Goal: Communication & Community: Answer question/provide support

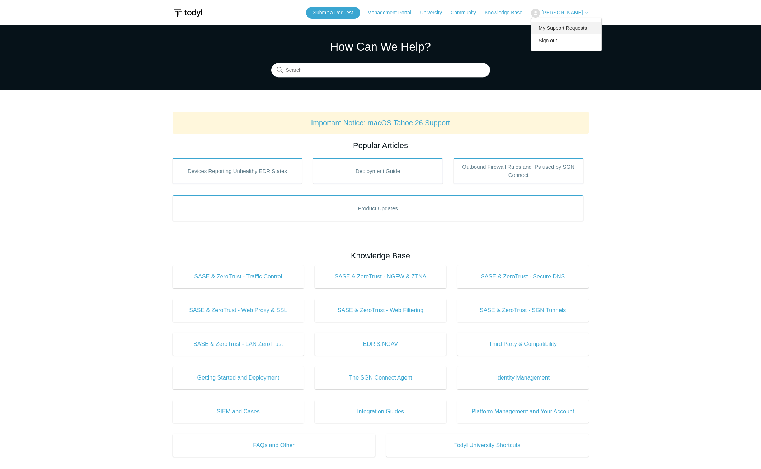
click at [553, 28] on link "My Support Requests" at bounding box center [566, 28] width 70 height 13
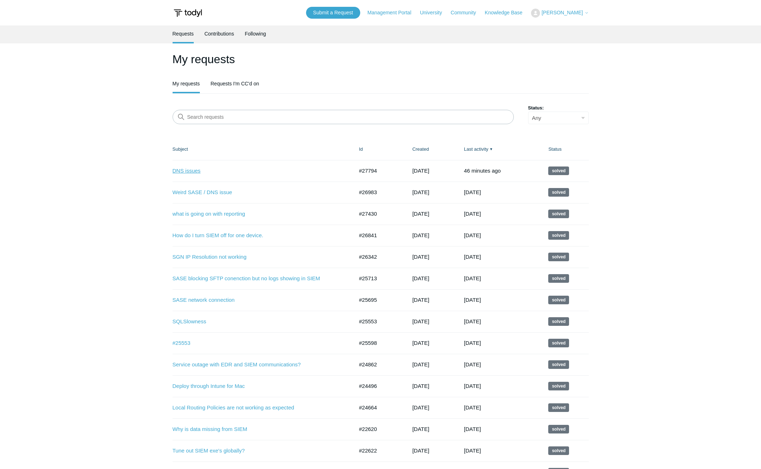
click at [195, 169] on link "DNS issues" at bounding box center [258, 171] width 170 height 8
click at [182, 167] on link "DNS issues" at bounding box center [258, 171] width 170 height 8
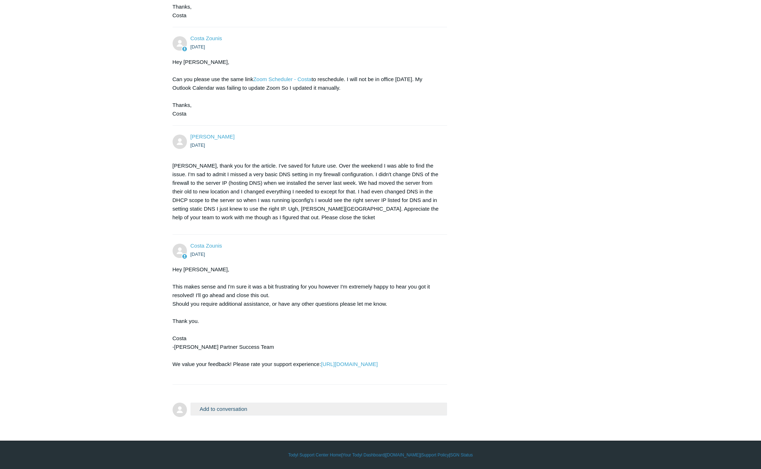
scroll to position [792, 0]
click at [321, 366] on link "https://support.todyl.com/requests/27794/satisfaction/new/qtizGALGgPG7pgM9Ax9yu…" at bounding box center [349, 364] width 57 height 6
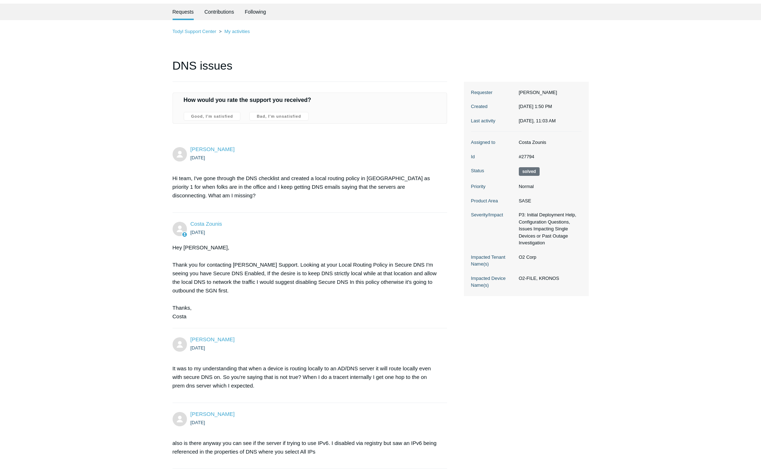
scroll to position [0, 0]
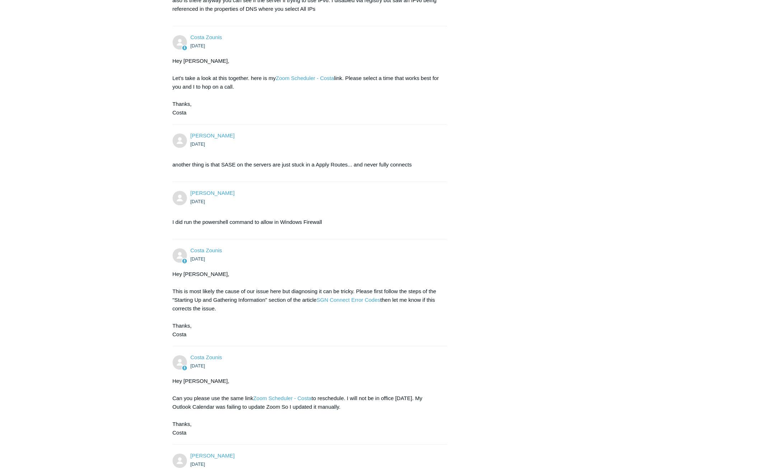
scroll to position [467, 0]
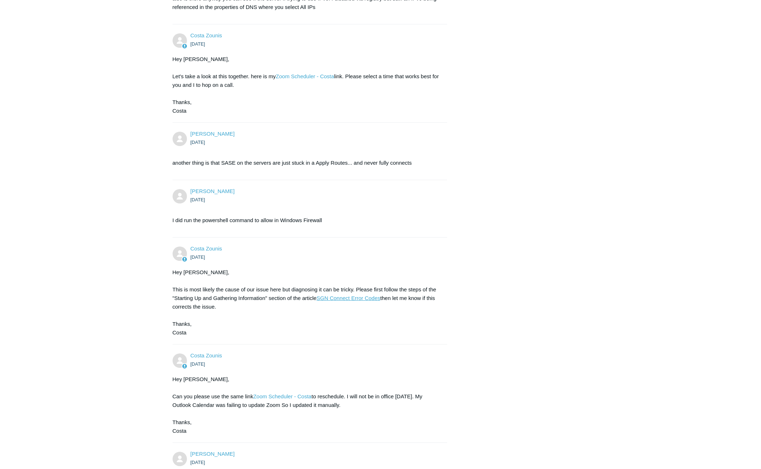
click at [351, 297] on link "SGN Connect Error Codes" at bounding box center [349, 298] width 64 height 6
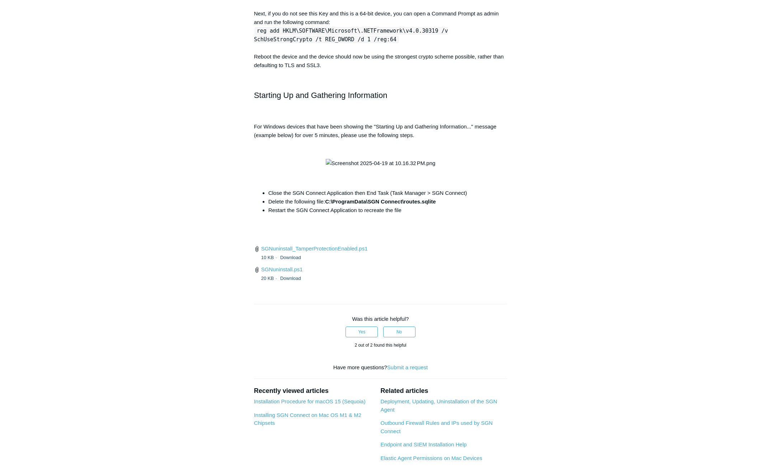
scroll to position [2620, 0]
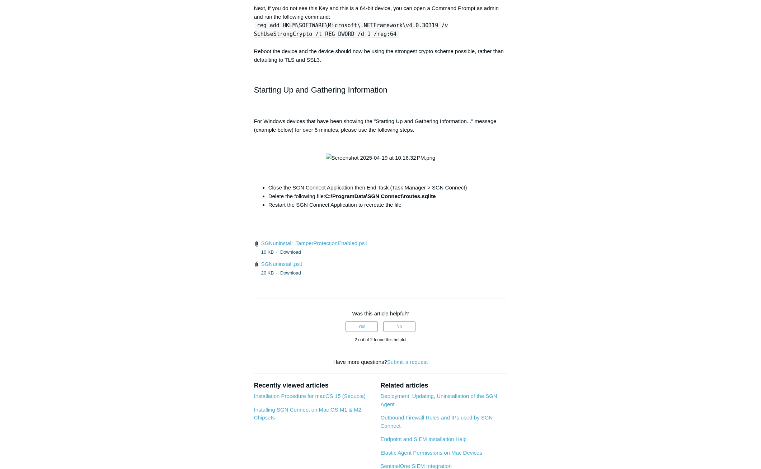
click at [432, 162] on p at bounding box center [380, 158] width 253 height 9
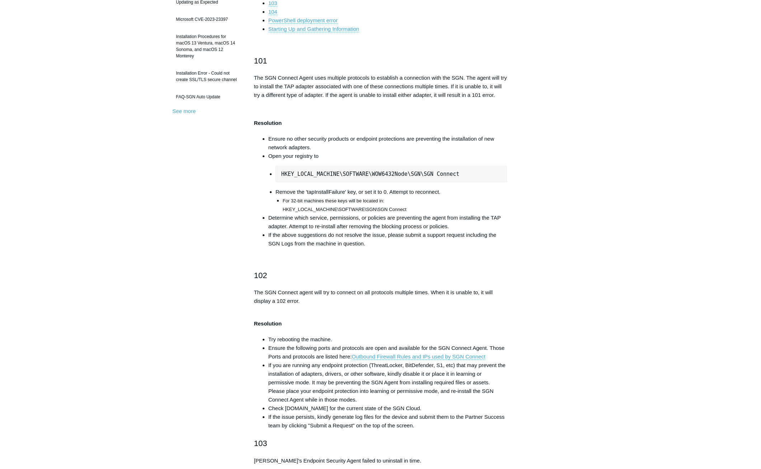
scroll to position [0, 0]
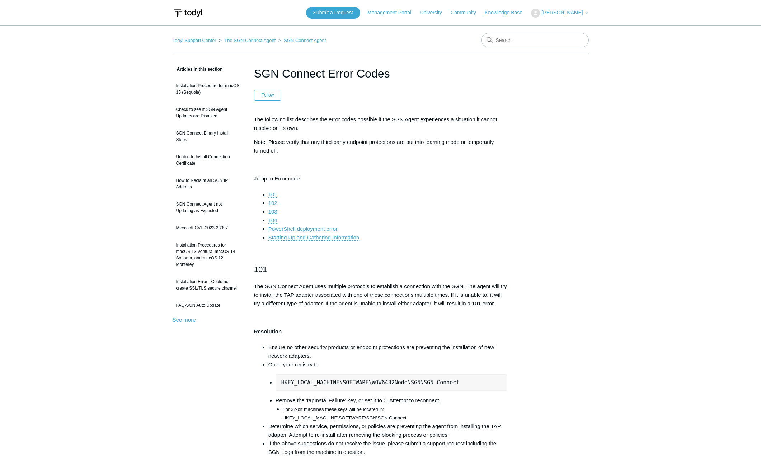
click at [491, 13] on link "Knowledge Base" at bounding box center [507, 13] width 45 height 8
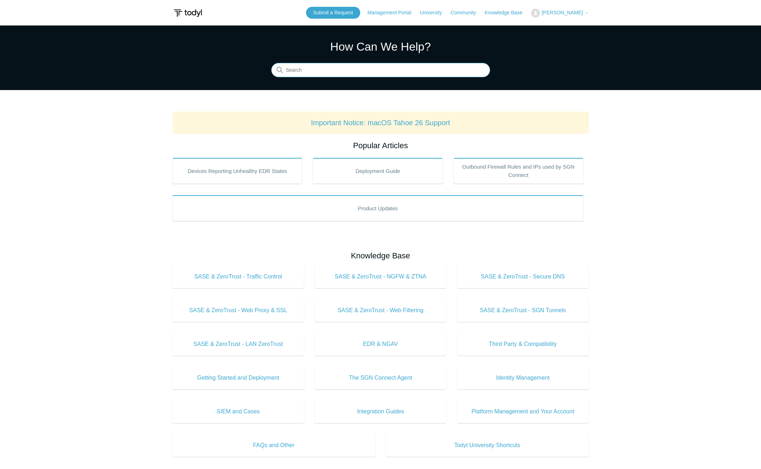
click at [432, 67] on input "Search" at bounding box center [380, 70] width 219 height 14
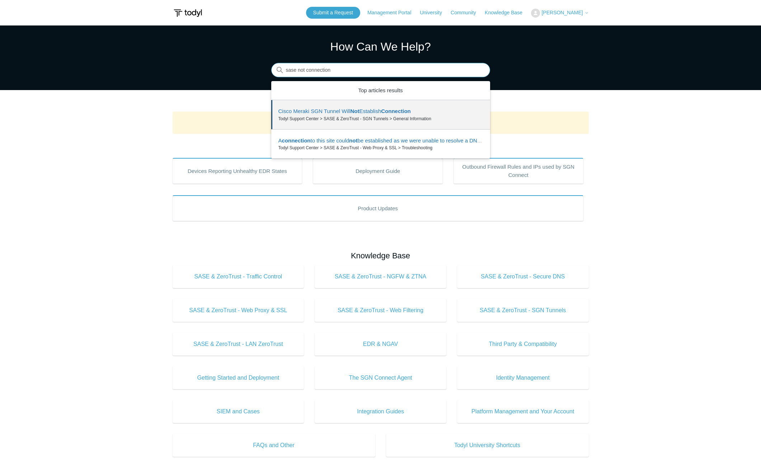
click at [371, 72] on input "sase not connection" at bounding box center [380, 70] width 219 height 14
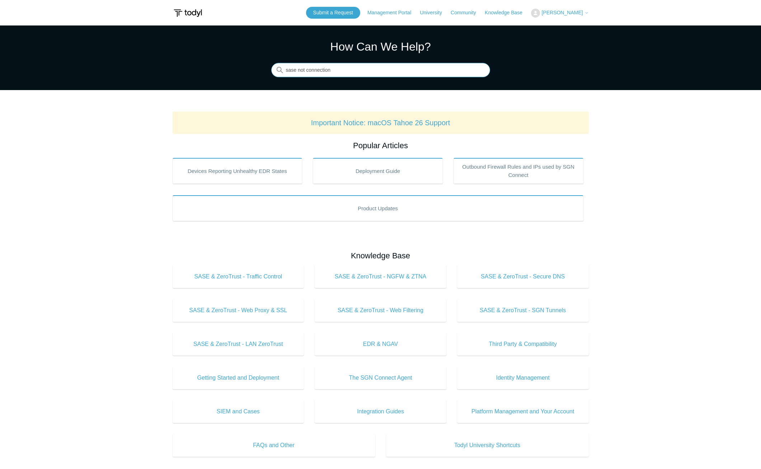
click at [351, 70] on input "sase not connection" at bounding box center [380, 70] width 219 height 14
type input "sase not connecting"
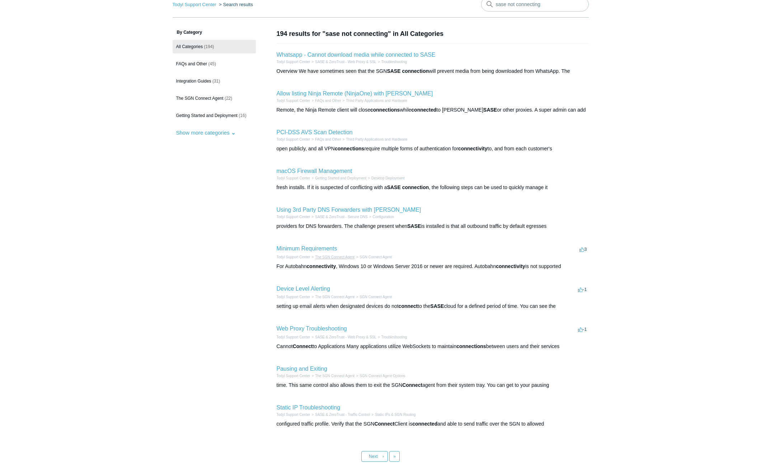
scroll to position [72, 0]
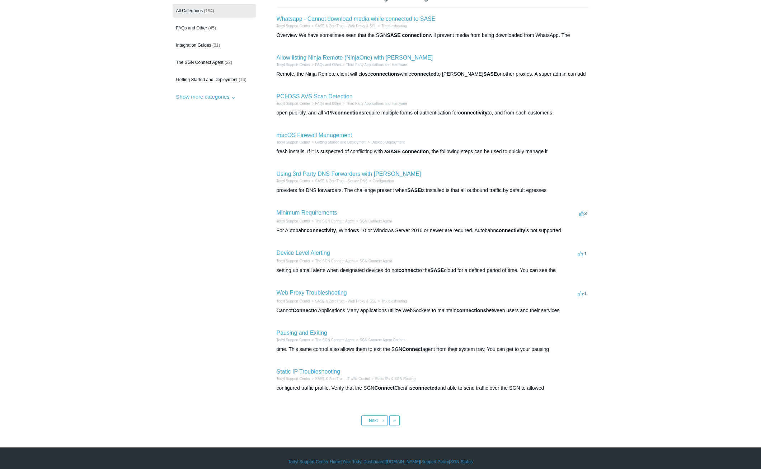
click at [228, 211] on aside "By Category All Categories (194) FAQs and Other (45) Integration Guides (31) Th…" at bounding box center [214, 197] width 83 height 408
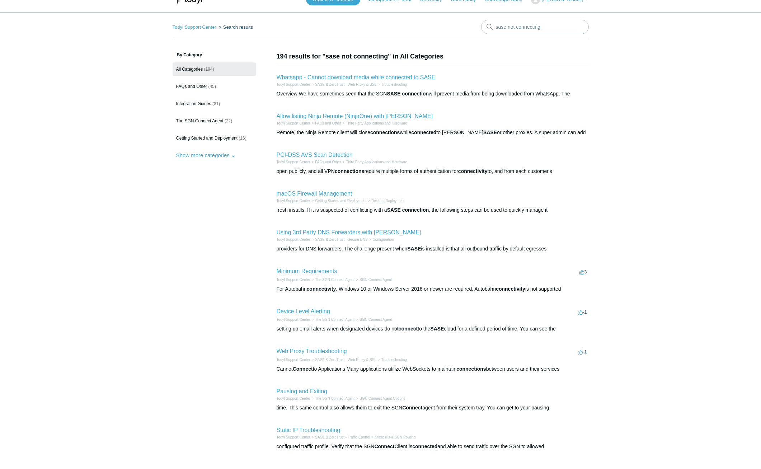
scroll to position [0, 0]
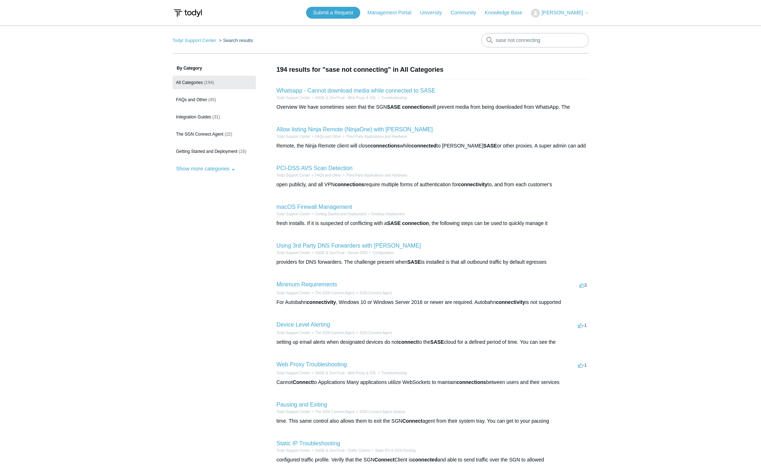
click at [561, 11] on span "[PERSON_NAME]" at bounding box center [562, 13] width 41 height 6
click at [557, 24] on link "My Support Requests" at bounding box center [566, 28] width 70 height 13
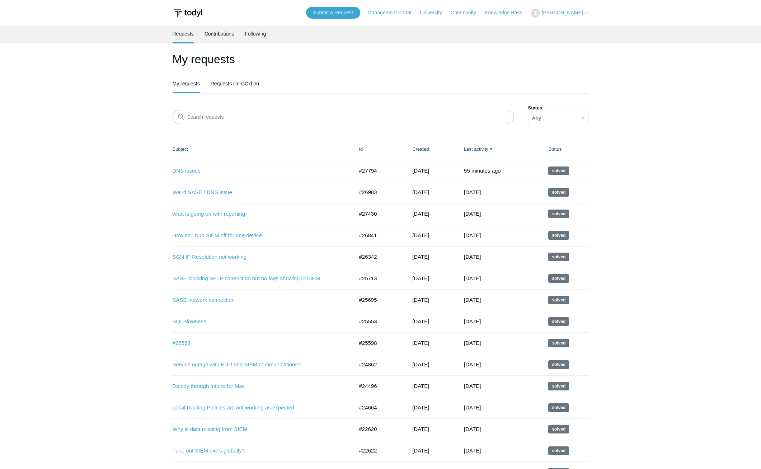
click at [178, 170] on link "DNS issues" at bounding box center [258, 171] width 170 height 8
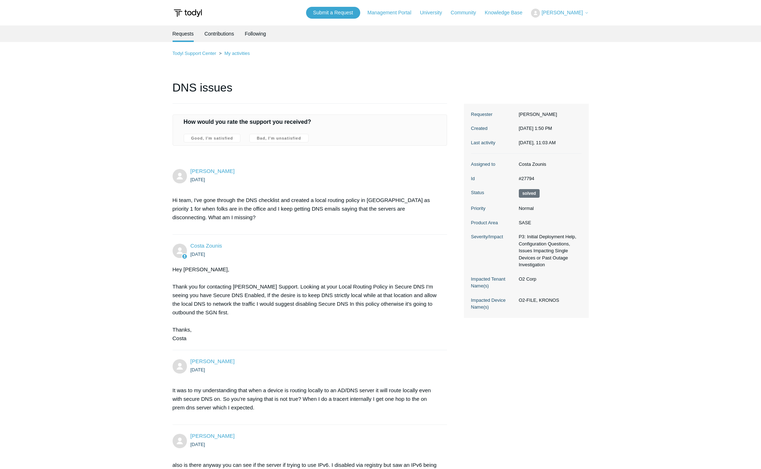
click at [525, 175] on dd "#27794" at bounding box center [548, 178] width 66 height 7
drag, startPoint x: 525, startPoint y: 175, endPoint x: 533, endPoint y: 179, distance: 8.5
click at [533, 179] on dd "#27794" at bounding box center [548, 178] width 66 height 7
drag, startPoint x: 535, startPoint y: 179, endPoint x: 518, endPoint y: 179, distance: 16.9
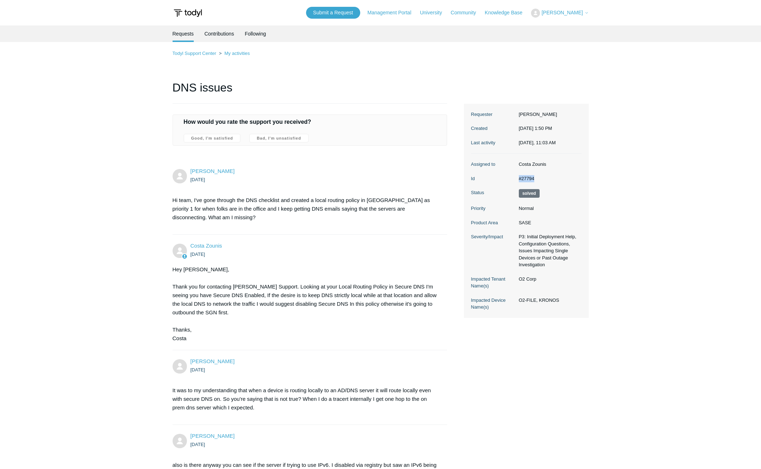
click at [518, 179] on dd "#27794" at bounding box center [548, 178] width 66 height 7
copy dd "#27794"
click at [236, 56] on link "My activities" at bounding box center [236, 53] width 25 height 5
click at [212, 54] on link "Todyl Support Center" at bounding box center [195, 53] width 44 height 5
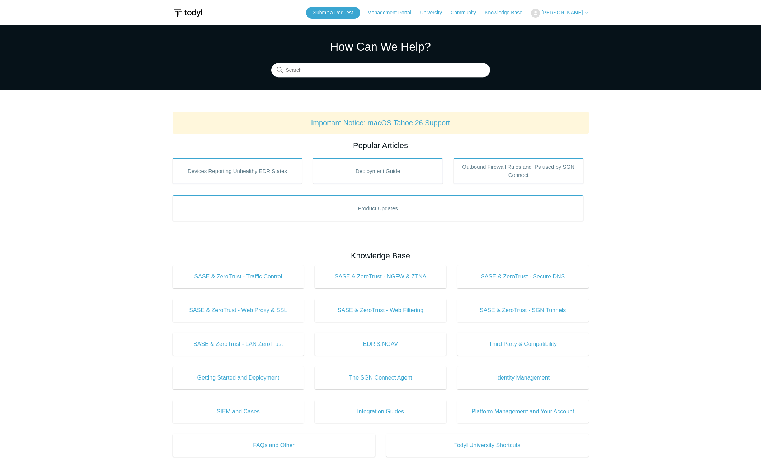
click at [554, 10] on span "[PERSON_NAME]" at bounding box center [562, 13] width 41 height 6
click at [352, 13] on link "Submit a Request" at bounding box center [333, 13] width 54 height 12
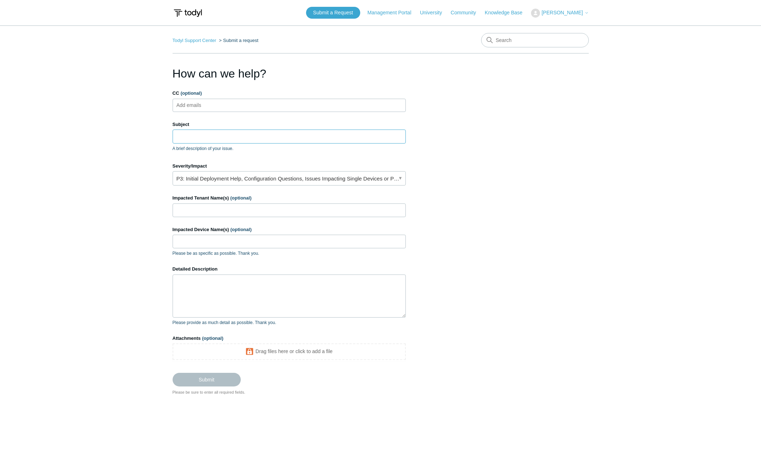
click at [200, 143] on input "Subject" at bounding box center [289, 137] width 233 height 14
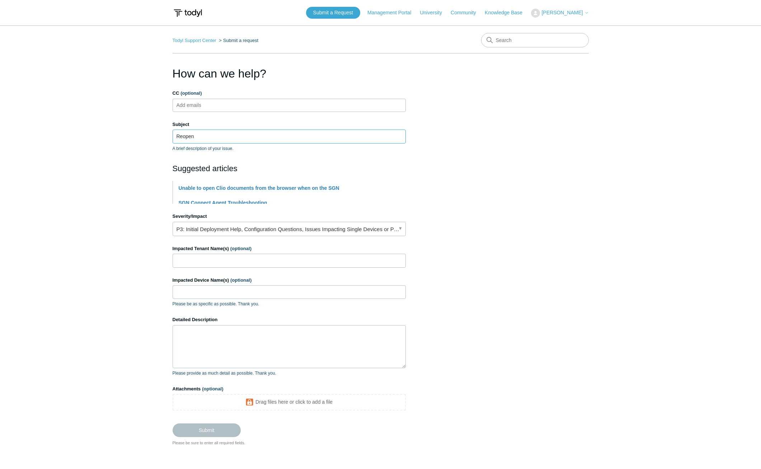
paste input "#27794"
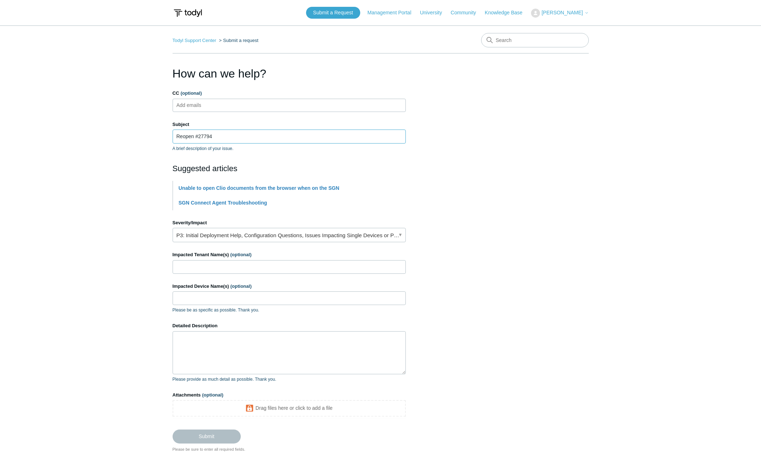
type input "Reopen #27794"
click at [197, 235] on link "P3: Initial Deployment Help, Configuration Questions, Issues Impacting Single D…" at bounding box center [289, 235] width 233 height 14
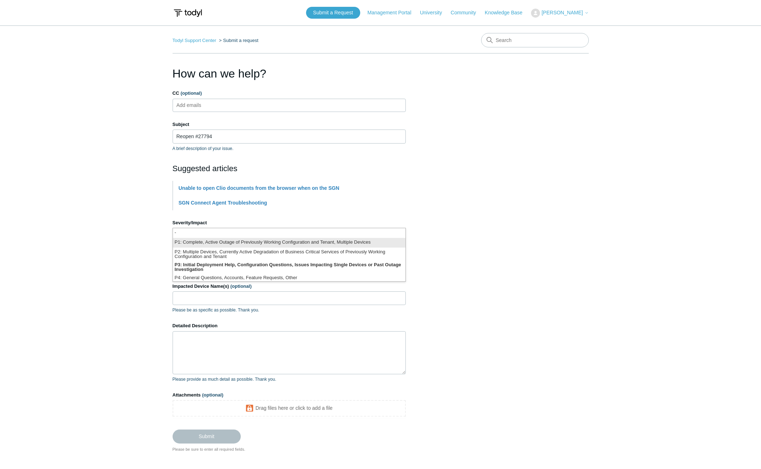
click at [219, 242] on li "P1: Complete, Active Outage of Previously Working Configuration and Tenant, Mul…" at bounding box center [289, 243] width 233 height 10
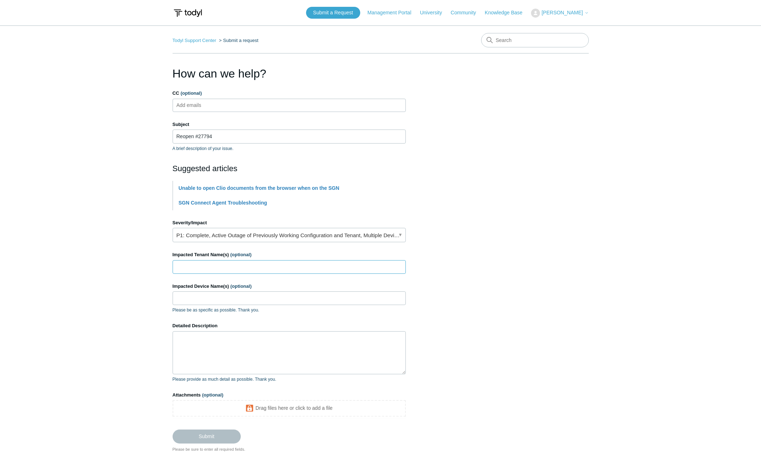
click at [214, 266] on input "Impacted Tenant Name(s) (optional)" at bounding box center [289, 267] width 233 height 14
type input "O2 Corporation"
click at [220, 293] on input "Impacted Device Name(s) (optional)" at bounding box center [289, 298] width 233 height 14
drag, startPoint x: 196, startPoint y: 294, endPoint x: 162, endPoint y: 300, distance: 34.6
click at [162, 300] on main "Todyl Support Center Submit a request How can we help? CC (optional) Add emails…" at bounding box center [380, 238] width 761 height 427
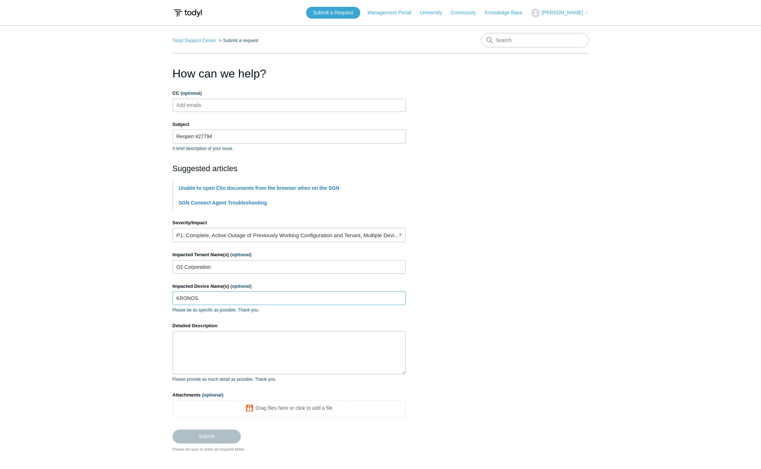
type input "KRONOS"
click at [213, 352] on textarea "Detailed Description" at bounding box center [289, 352] width 233 height 43
type textarea "I thought we resolved this but I am still having issues and it is urgent now"
click at [227, 439] on input "Submit" at bounding box center [207, 437] width 68 height 14
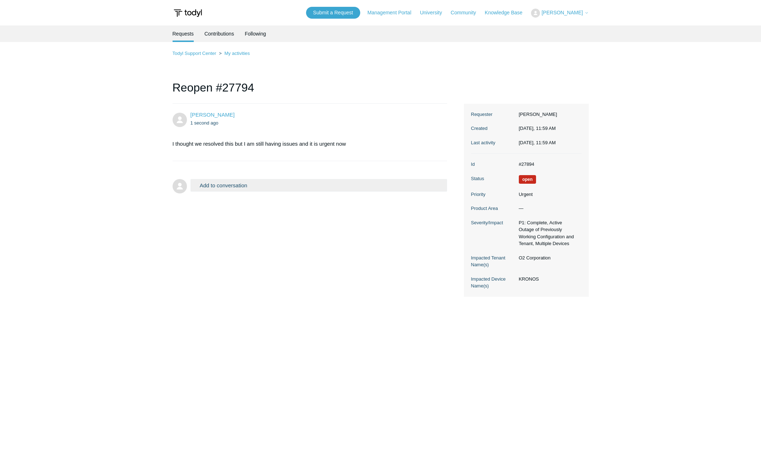
click at [296, 233] on div "Andrew Stevens 1 second ago I thought we resolved this but I am still having is…" at bounding box center [381, 200] width 416 height 193
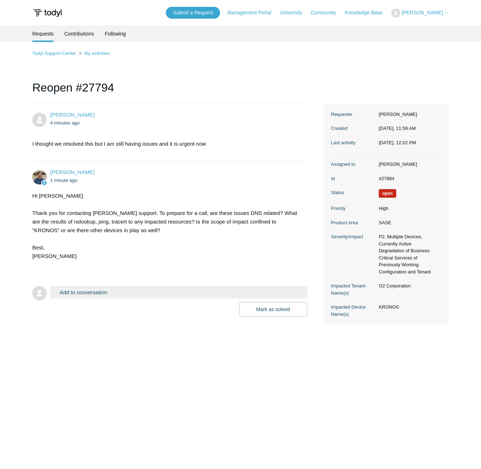
click at [149, 285] on form "Add to conversation CC Add emails Drag files here or click to add a file [PERSO…" at bounding box center [169, 295] width 275 height 41
click at [152, 296] on button "Add to conversation" at bounding box center [178, 292] width 257 height 13
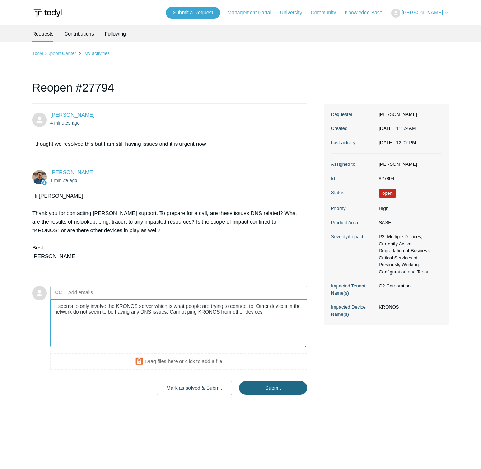
type textarea "it seems to only involve the KRONOS server which is what people are trying to c…"
click at [275, 389] on input "Submit" at bounding box center [273, 388] width 68 height 14
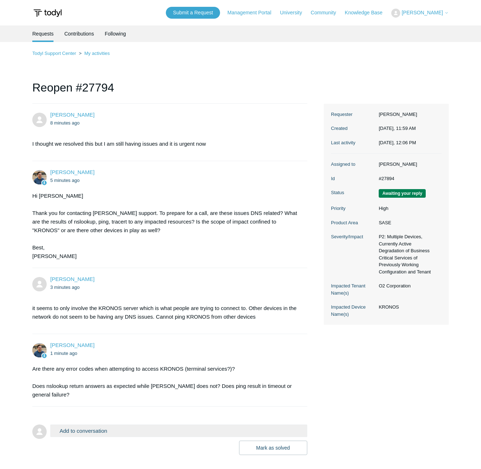
click at [135, 425] on button "Add to conversation" at bounding box center [178, 431] width 257 height 13
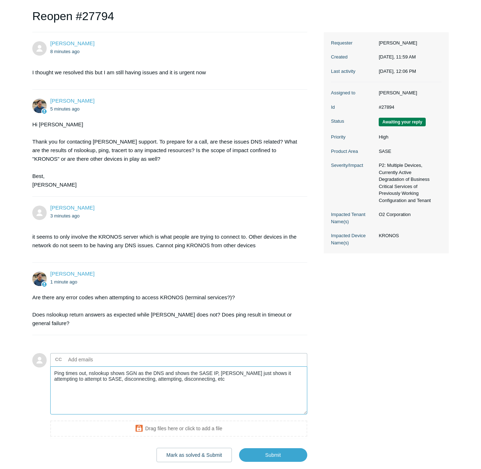
scroll to position [72, 0]
type textarea "Ping times out, nslookup shows SGN as the DNS and shows the SASE IP, [PERSON_NA…"
click at [257, 449] on input "Submit" at bounding box center [273, 455] width 68 height 14
drag, startPoint x: 451, startPoint y: 393, endPoint x: 562, endPoint y: 303, distance: 143.7
click at [481, 303] on html "Skip to main content Submit a Request Management Portal University Community Kn…" at bounding box center [240, 220] width 481 height 584
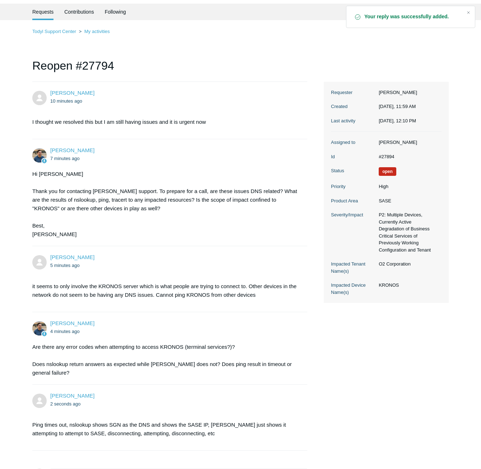
scroll to position [22, 0]
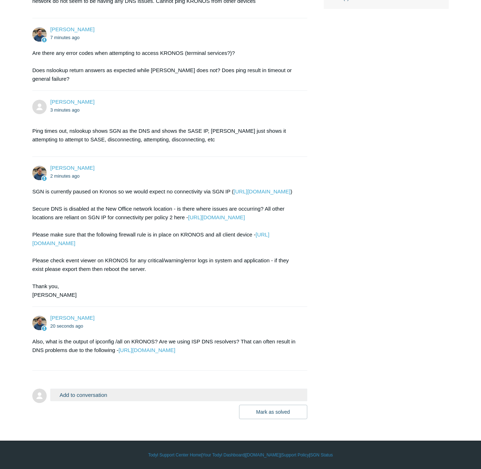
scroll to position [333, 0]
click at [138, 395] on button "Add to conversation" at bounding box center [178, 395] width 257 height 13
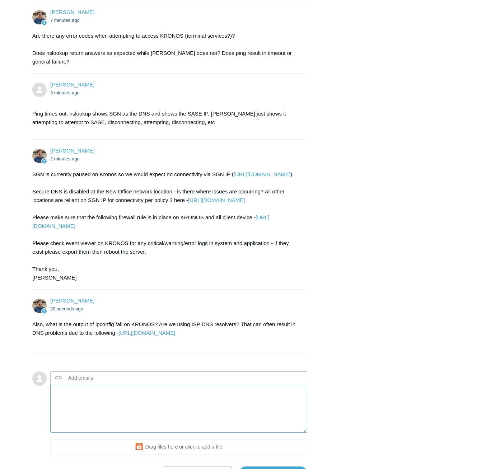
click at [152, 410] on textarea "Add your reply" at bounding box center [178, 409] width 257 height 48
click at [223, 408] on textarea "I paused for a moment and renabled. SASE on KRONOS is stuck in" at bounding box center [178, 409] width 257 height 48
click at [276, 412] on textarea "I paused for a moment and renabled. SASE on KRONOS is stuck in Finding Fastest …" at bounding box center [178, 409] width 257 height 48
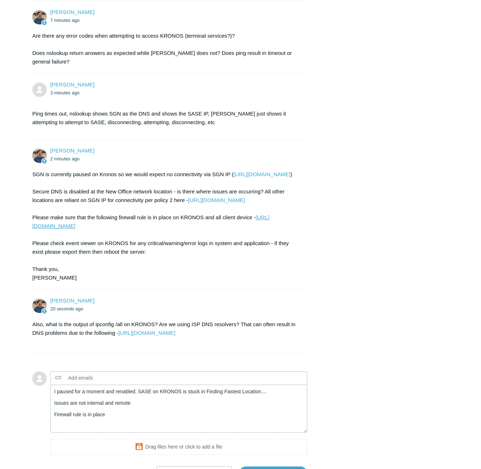
click at [192, 228] on link "https://support.todyl.com/hc/en-us/articles/4418214538899-Configuring-Windows-F…" at bounding box center [150, 221] width 237 height 15
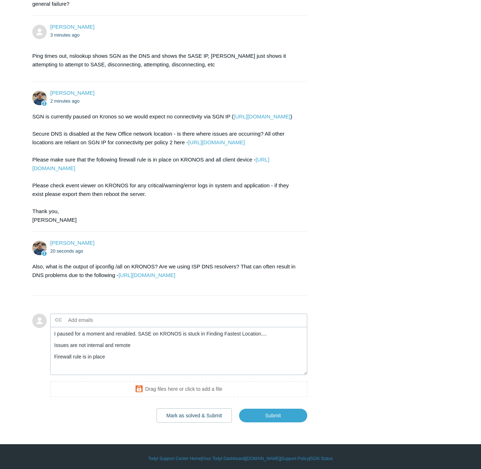
scroll to position [405, 0]
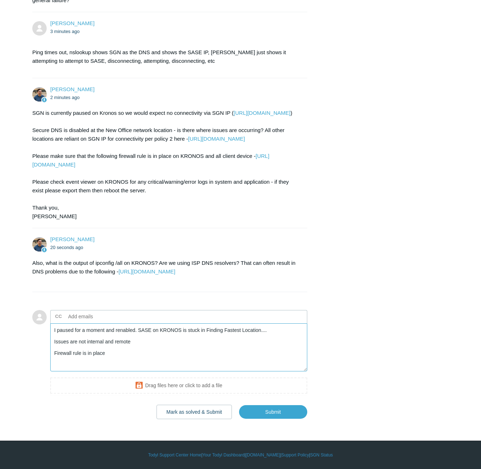
click at [116, 362] on textarea "I paused for a moment and renabled. SASE on KRONOS is stuck in Finding Fastest …" at bounding box center [178, 347] width 257 height 48
click at [121, 359] on textarea "I paused for a moment and renabled. SASE on KRONOS is stuck in Finding Fastest …" at bounding box center [178, 347] width 257 height 48
click at [124, 372] on textarea "I paused for a moment and renabled. SASE on KRONOS is stuck in Finding Fastest …" at bounding box center [178, 347] width 257 height 48
click at [216, 360] on textarea "I paused for a moment and renabled. SASE on KRONOS is stuck in Finding Fastest …" at bounding box center [178, 347] width 257 height 48
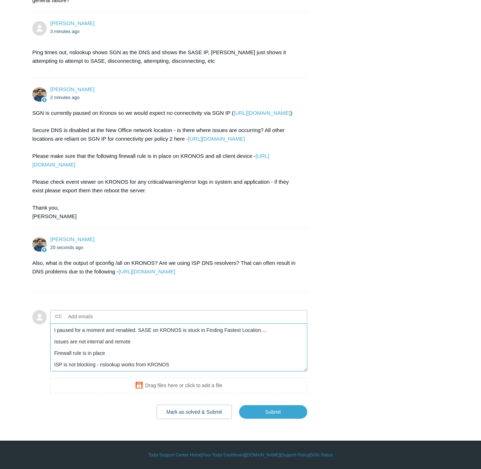
click at [223, 359] on textarea "I paused for a moment and renabled. SASE on KRONOS is stuck in Finding Fastest …" at bounding box center [178, 347] width 257 height 48
paste textarea "The system failed to register pointer (PTR) resource records (RRs) for network …"
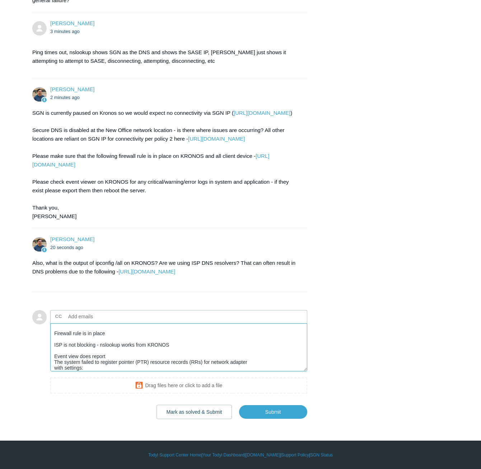
scroll to position [100, 0]
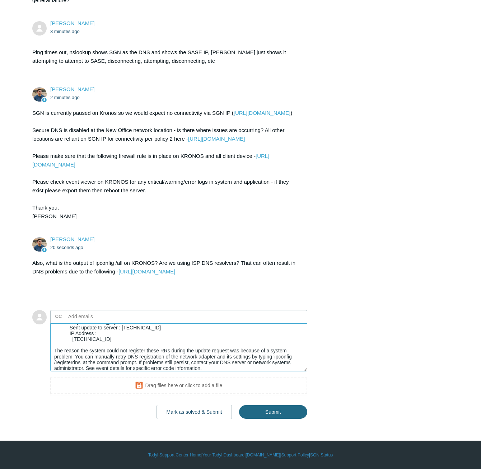
type textarea "I paused for a moment and renabled. SASE on KRONOS is stuck in Finding Fastest …"
click at [292, 409] on input "Submit" at bounding box center [273, 412] width 68 height 14
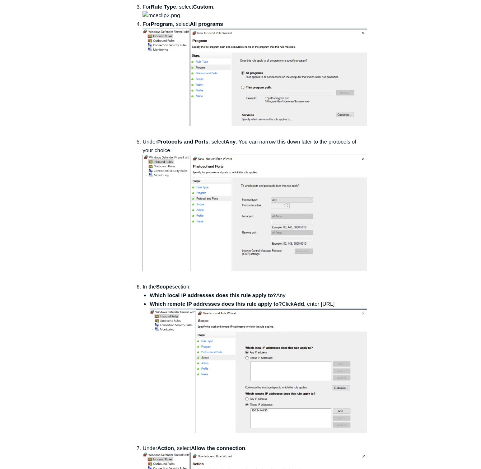
scroll to position [431, 0]
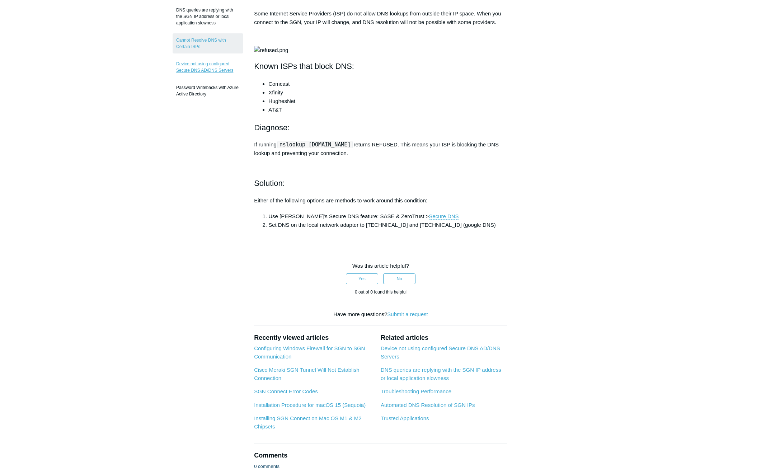
scroll to position [108, 0]
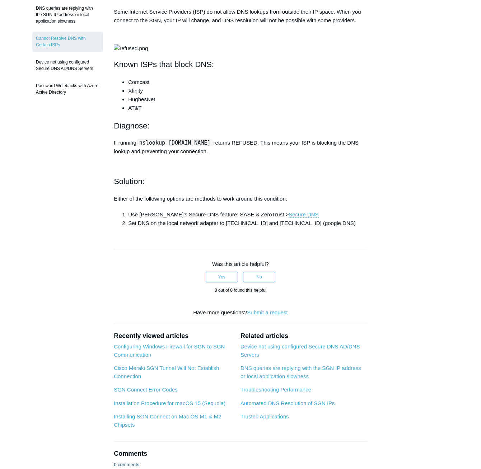
click at [209, 136] on div "Some Internet Service Providers (ISP) do not allow DNS lookups from outside the…" at bounding box center [240, 118] width 253 height 220
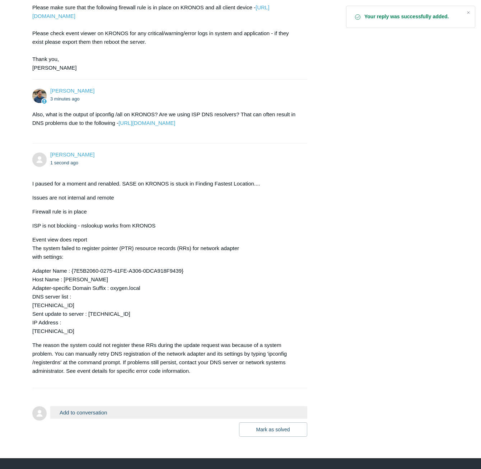
scroll to position [542, 0]
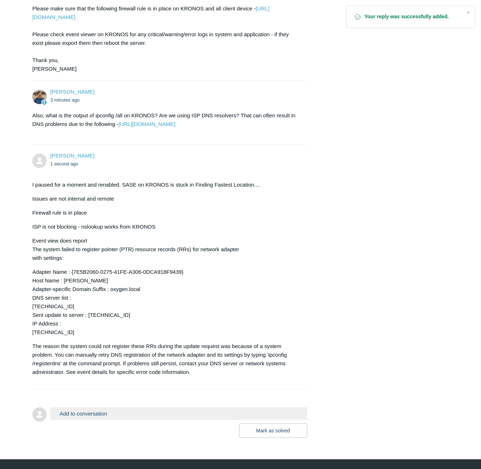
click at [219, 420] on button "Add to conversation" at bounding box center [178, 413] width 257 height 13
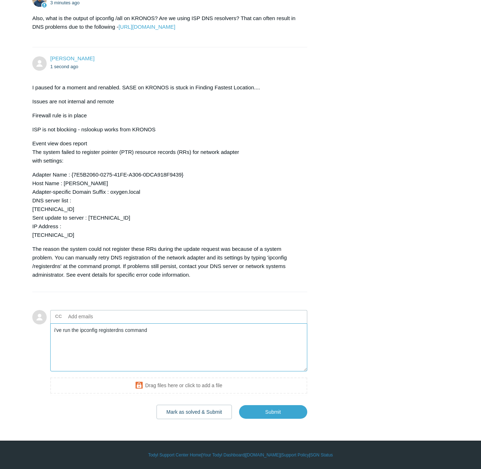
scroll to position [656, 0]
type textarea "i've run the ipconfig registerdns command"
click at [274, 414] on input "Submit" at bounding box center [273, 412] width 68 height 14
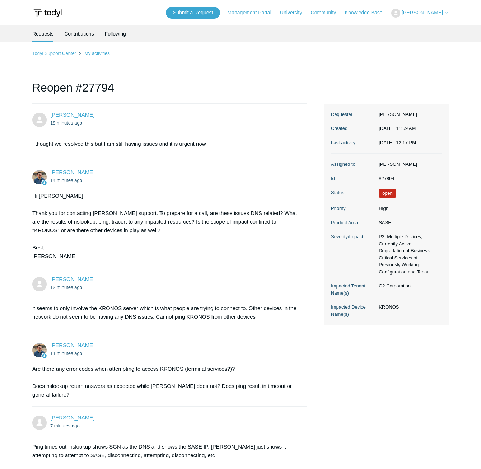
scroll to position [15, 0]
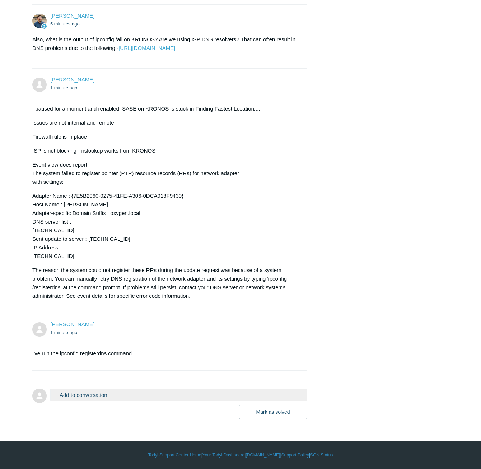
scroll to position [635, 0]
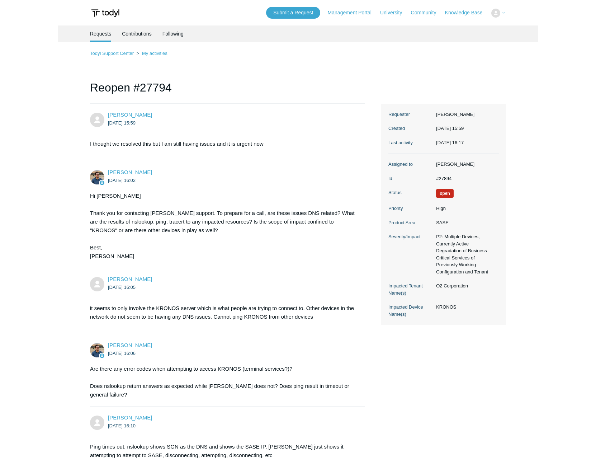
scroll to position [635, 0]
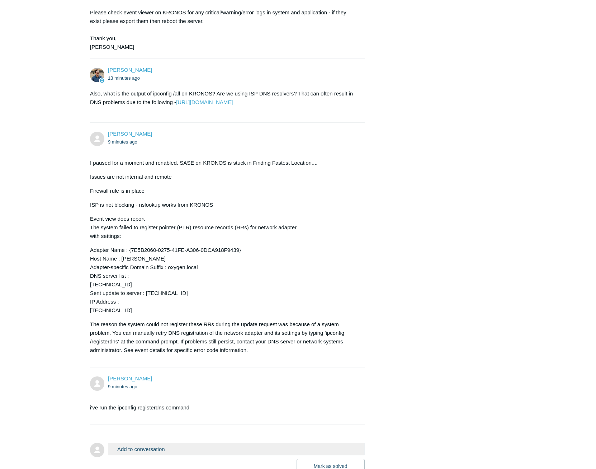
scroll to position [563, 0]
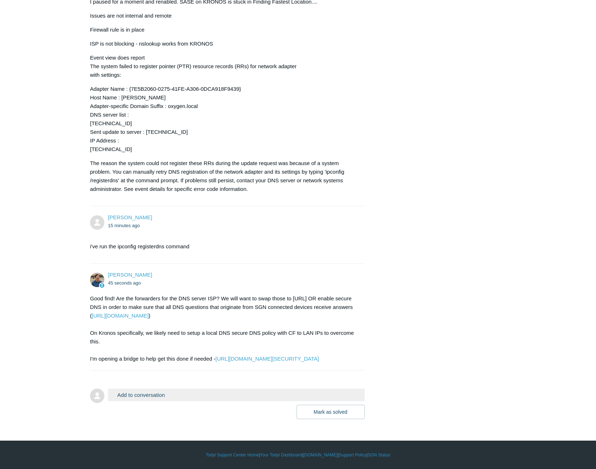
scroll to position [751, 0]
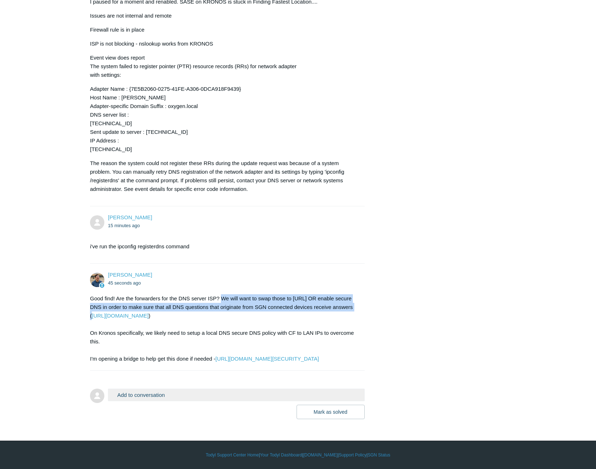
drag, startPoint x: 221, startPoint y: 290, endPoint x: 349, endPoint y: 301, distance: 127.9
click at [349, 301] on div "Good find! Are the forwarders for the DNS server ISP? We will want to swap thos…" at bounding box center [224, 328] width 268 height 69
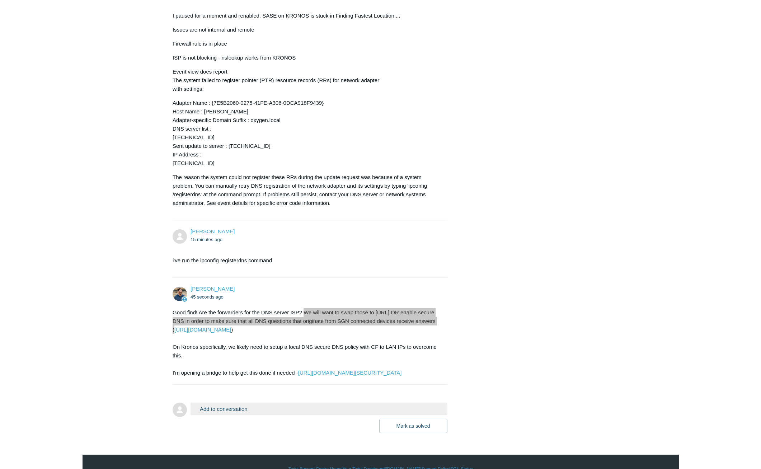
scroll to position [715, 0]
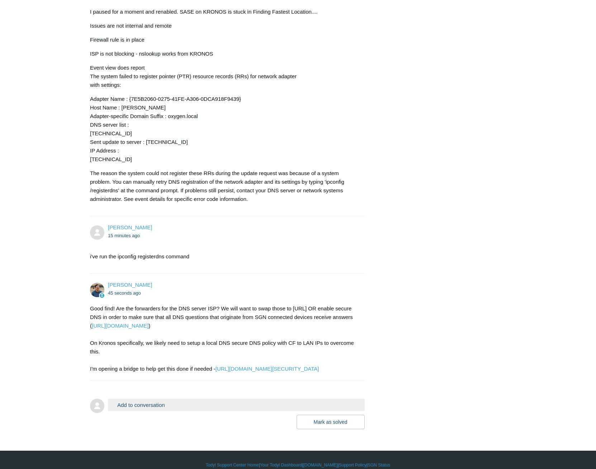
click at [341, 373] on div "Good find! Are the forwarders for the DNS server ISP? We will want to swap thos…" at bounding box center [224, 338] width 268 height 69
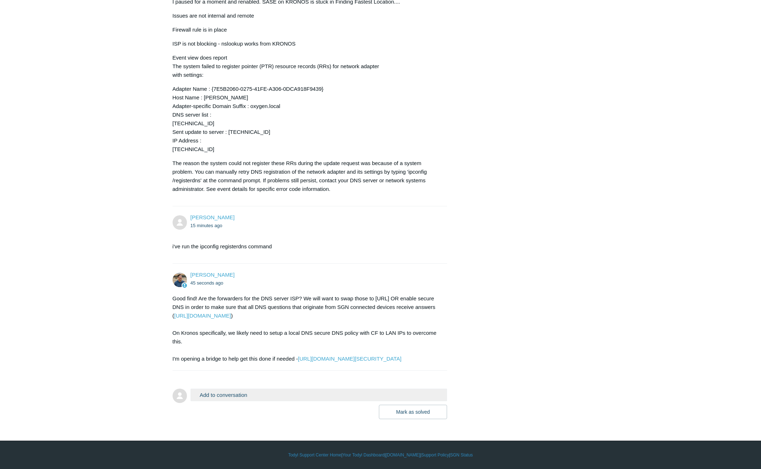
scroll to position [751, 0]
click at [300, 395] on button "Add to conversation" at bounding box center [319, 395] width 257 height 13
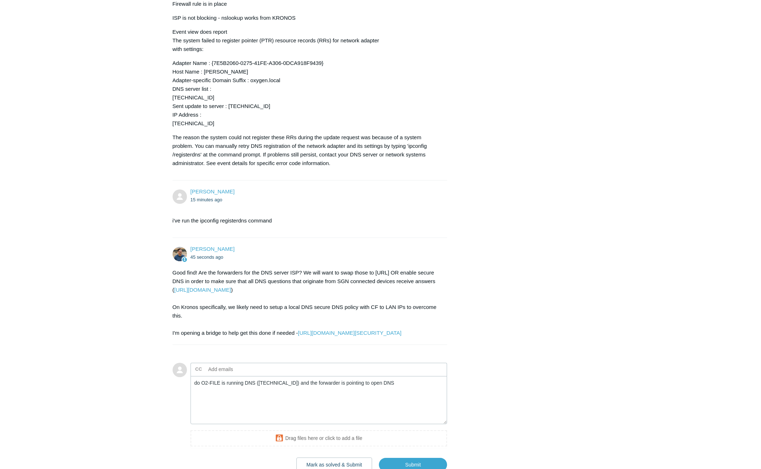
click at [395, 412] on textarea "do O2-FILE is running DNS (10.0.10.11) and the forwarder is pointing to open DNS" at bounding box center [319, 400] width 257 height 48
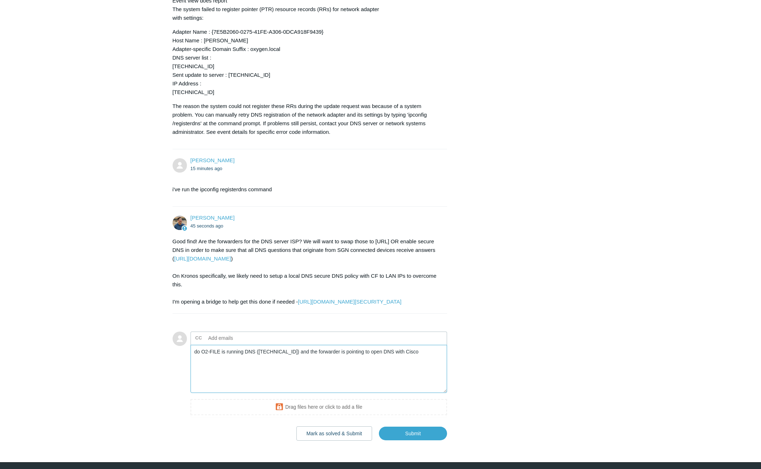
scroll to position [787, 0]
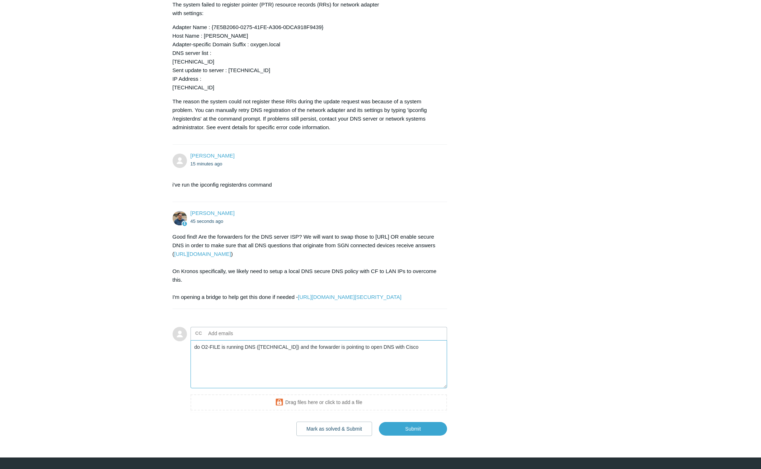
click at [420, 384] on textarea "do O2-FILE is running DNS (10.0.10.11) and the forwarder is pointing to open DN…" at bounding box center [319, 364] width 257 height 48
click at [367, 373] on textarea "do O2-FILE is running DNS (10.0.10.11) and the forwarder is pointing to open DN…" at bounding box center [319, 364] width 257 height 48
type textarea "do O2-FILE is running DNS ([TECHNICAL_ID]) and the forwarder is pointing to ope…"
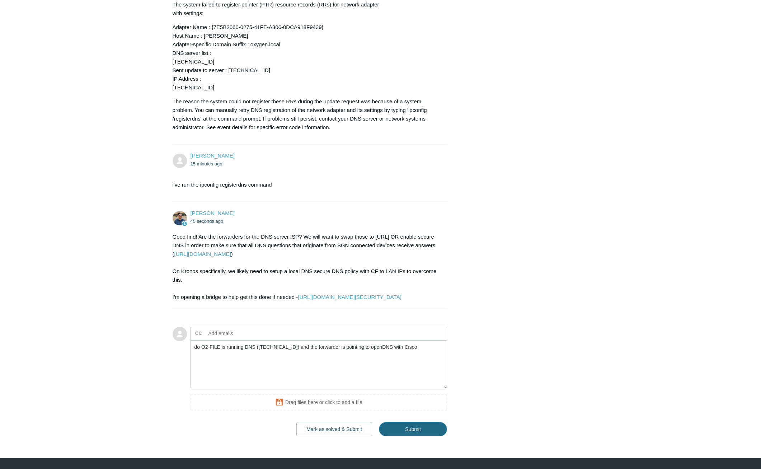
click at [392, 436] on input "Submit" at bounding box center [413, 429] width 68 height 14
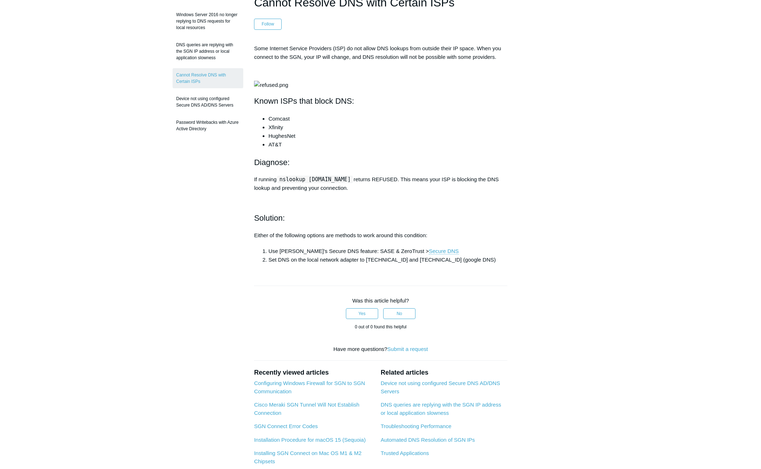
scroll to position [72, 0]
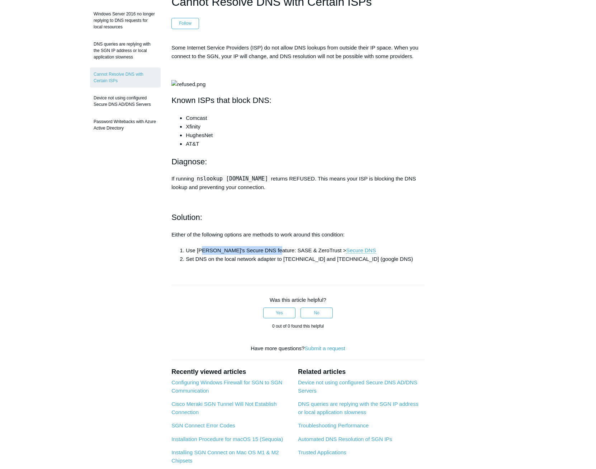
drag, startPoint x: 203, startPoint y: 312, endPoint x: 270, endPoint y: 310, distance: 66.8
click at [270, 255] on li "Use [PERSON_NAME]'s Secure DNS feature: SASE & ZeroTrust > Secure DNS" at bounding box center [305, 250] width 239 height 9
drag, startPoint x: 270, startPoint y: 310, endPoint x: 329, endPoint y: 312, distance: 60.0
click at [346, 254] on link "Secure DNS" at bounding box center [361, 250] width 30 height 6
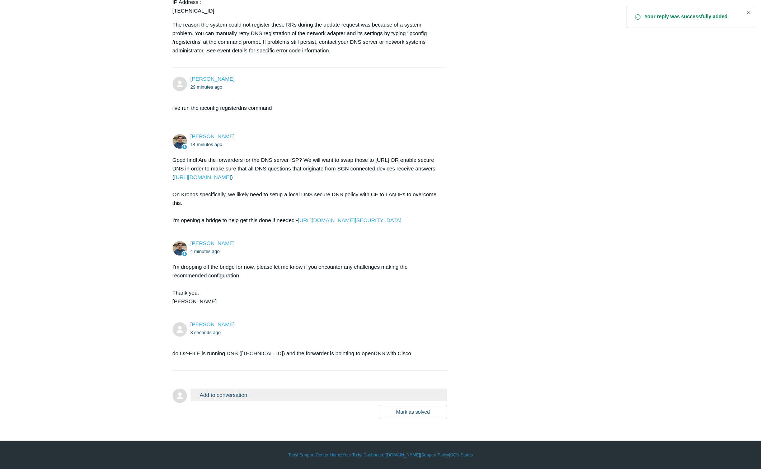
scroll to position [889, 0]
click at [229, 395] on button "Add to conversation" at bounding box center [319, 395] width 257 height 13
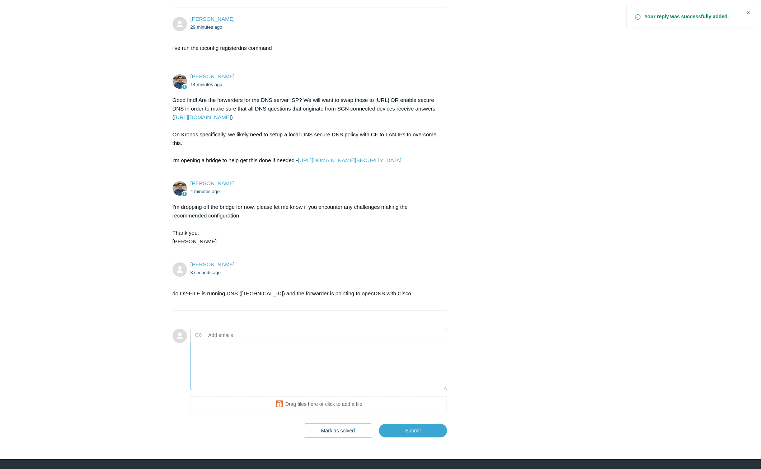
scroll to position [925, 0]
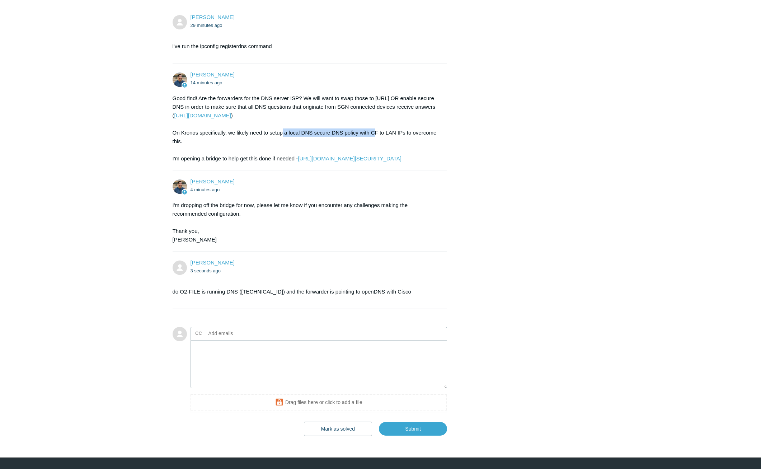
drag, startPoint x: 283, startPoint y: 151, endPoint x: 375, endPoint y: 154, distance: 91.5
click at [375, 154] on div "Good find! Are the forwarders for the DNS server ISP? We will want to swap thos…" at bounding box center [307, 128] width 268 height 69
click at [377, 151] on div "Good find! Are the forwarders for the DNS server ISP? We will want to swap thos…" at bounding box center [307, 128] width 268 height 69
drag, startPoint x: 398, startPoint y: 151, endPoint x: 411, endPoint y: 152, distance: 12.6
click at [411, 152] on div "Good find! Are the forwarders for the DNS server ISP? We will want to swap thos…" at bounding box center [307, 128] width 268 height 69
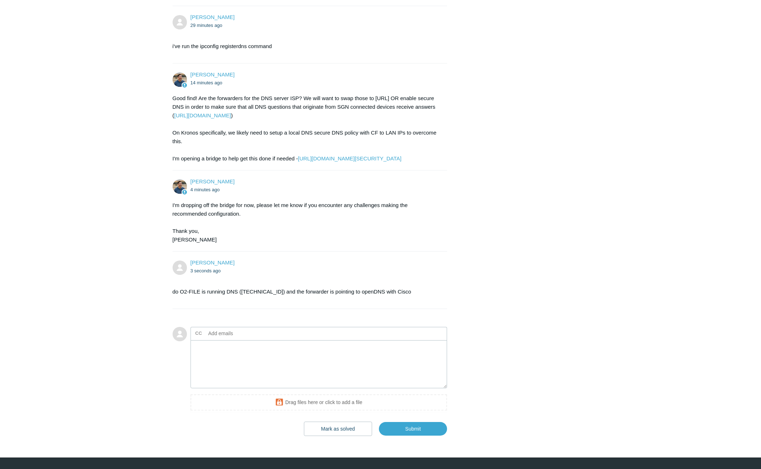
drag, startPoint x: 411, startPoint y: 152, endPoint x: 445, endPoint y: 156, distance: 34.7
click at [445, 156] on div "Spencer Grissom 14 minutes ago Good find! Are the forwarders for the DNS server…" at bounding box center [310, 117] width 275 height 92
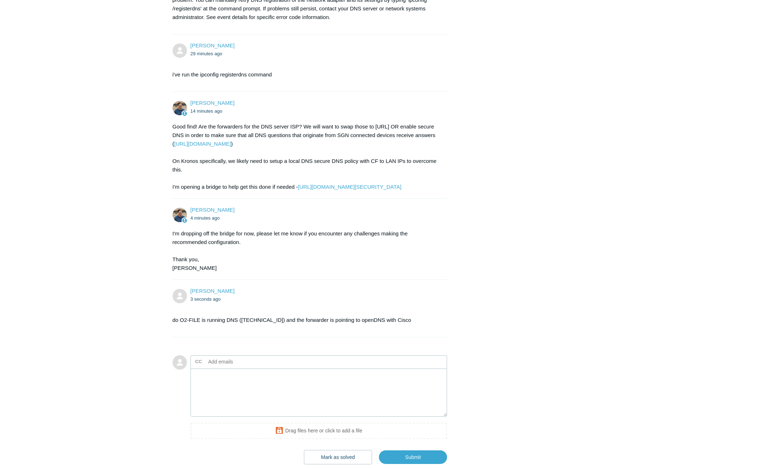
scroll to position [896, 0]
click at [407, 176] on div "Good find! Are the forwarders for the DNS server ISP? We will want to swap thos…" at bounding box center [307, 157] width 268 height 69
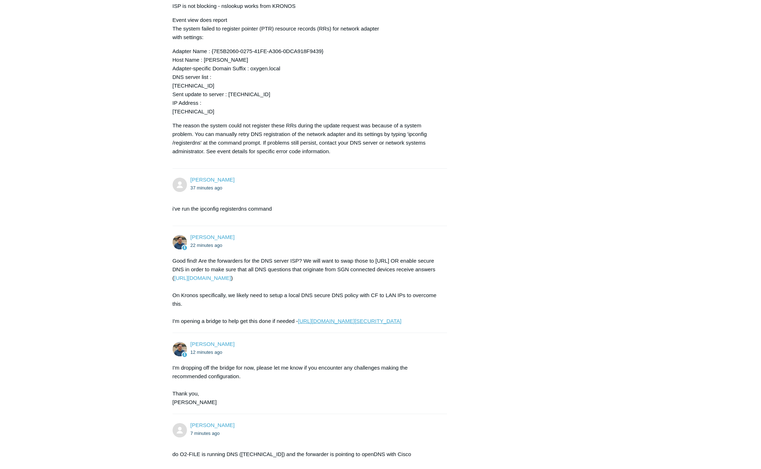
scroll to position [889, 0]
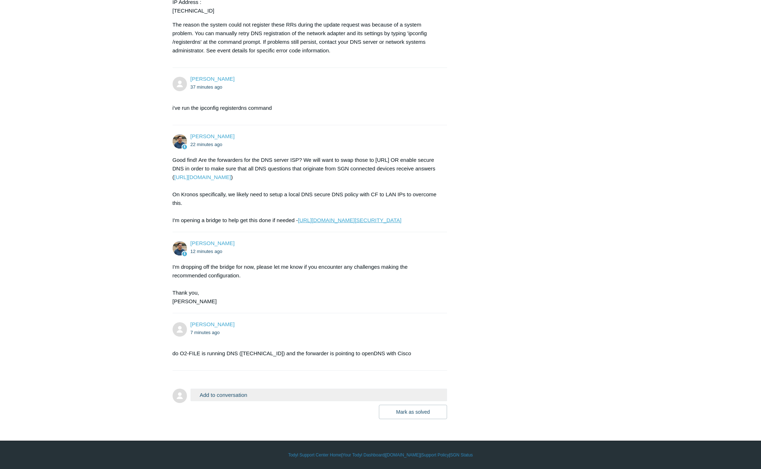
click at [320, 217] on link "[URL][DOMAIN_NAME][SECURITY_DATA]" at bounding box center [350, 220] width 104 height 6
click at [268, 396] on button "Add to conversation" at bounding box center [319, 395] width 257 height 13
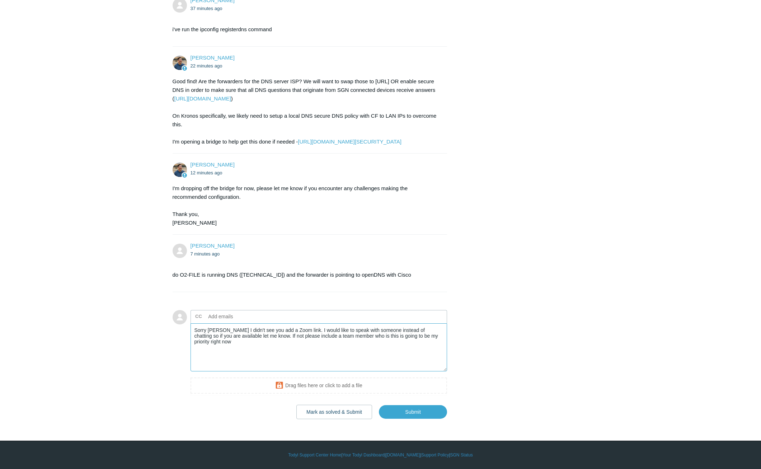
scroll to position [968, 0]
type textarea "Sorry [PERSON_NAME] I didn't see you add a Zoom link. I would like to speak wit…"
click at [398, 414] on input "Submit" at bounding box center [413, 412] width 68 height 14
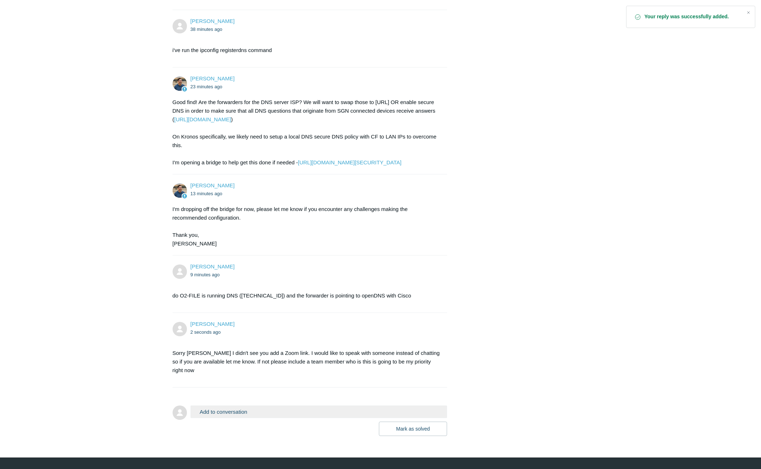
scroll to position [919, 0]
